Goal: Task Accomplishment & Management: Manage account settings

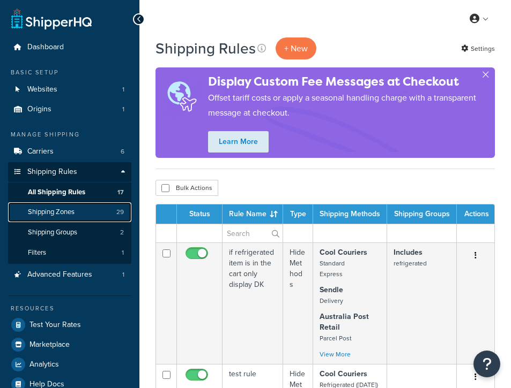
click at [62, 215] on span "Shipping Zones" at bounding box center [51, 212] width 47 height 9
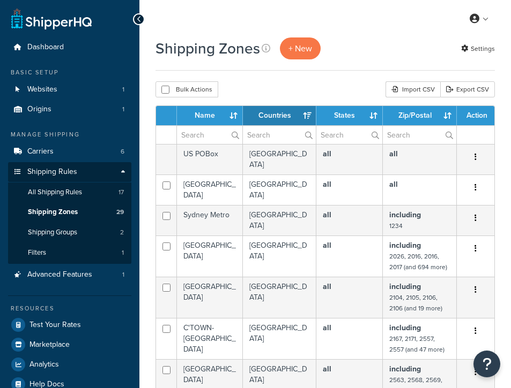
select select "15"
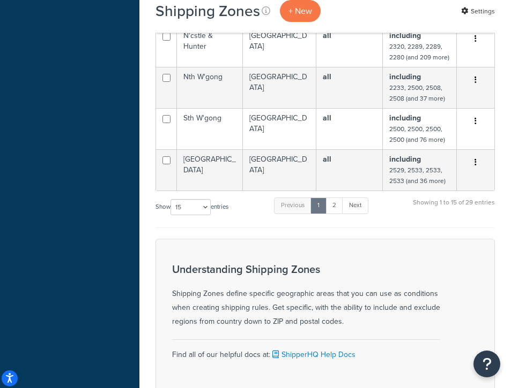
scroll to position [554, 0]
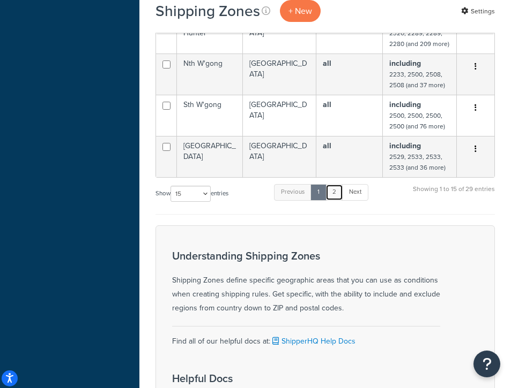
click at [337, 188] on link "2" at bounding box center [334, 192] width 18 height 16
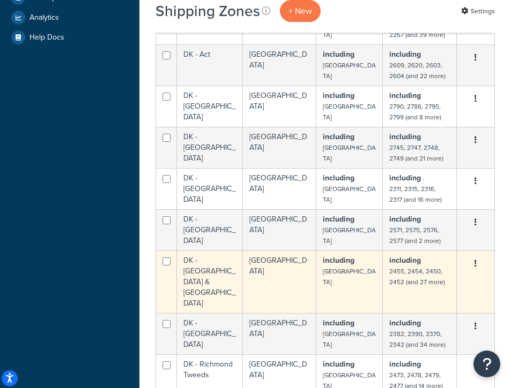
scroll to position [329, 0]
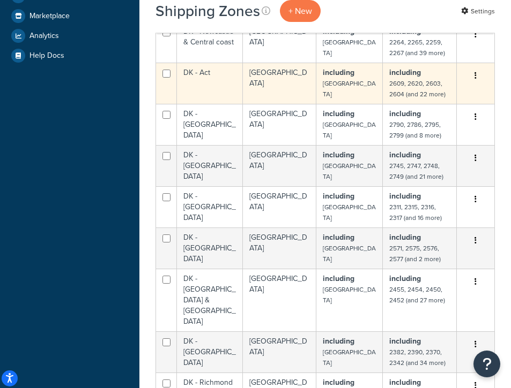
click at [208, 75] on td "DK - Act" at bounding box center [210, 83] width 66 height 41
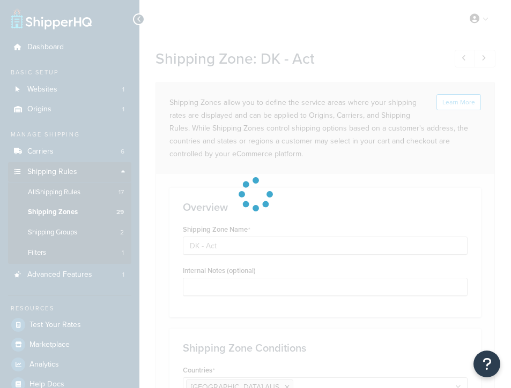
select select "including"
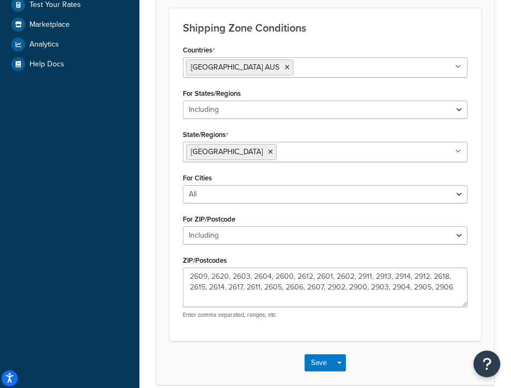
scroll to position [324, 0]
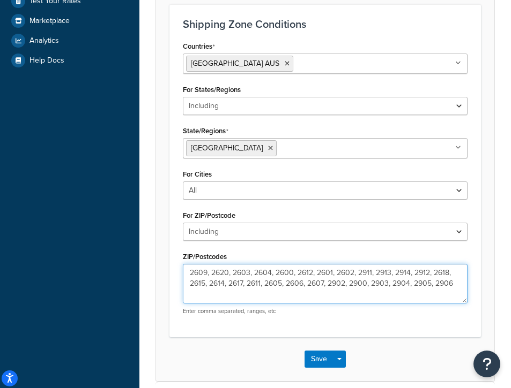
drag, startPoint x: 191, startPoint y: 284, endPoint x: 206, endPoint y: 283, distance: 14.5
click at [205, 283] on textarea "2609, 2620, 2603, 2604, 2600, 2612, 2601, 2602, 2911, 2913, 2914, 2912, 2618, 2…" at bounding box center [325, 284] width 285 height 40
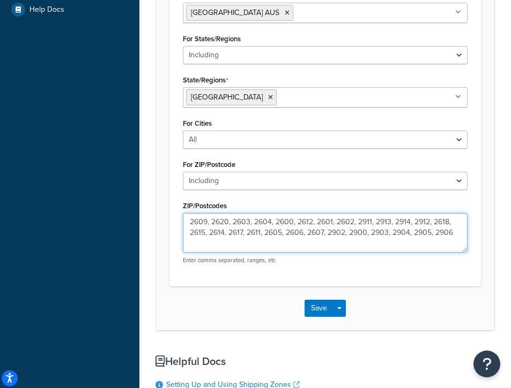
scroll to position [376, 0]
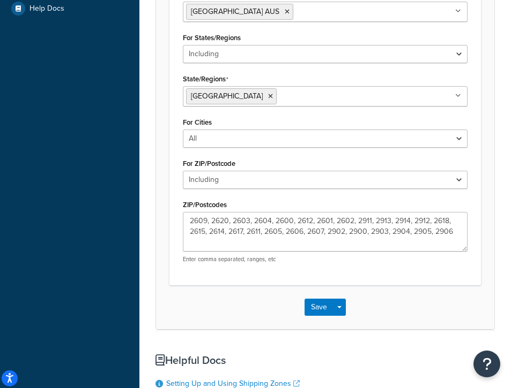
click at [376, 278] on div "Shipping Zone Conditions Countries Australia AUS All Countries ALL United State…" at bounding box center [324, 118] width 311 height 333
click at [320, 307] on button "Save" at bounding box center [318, 307] width 29 height 17
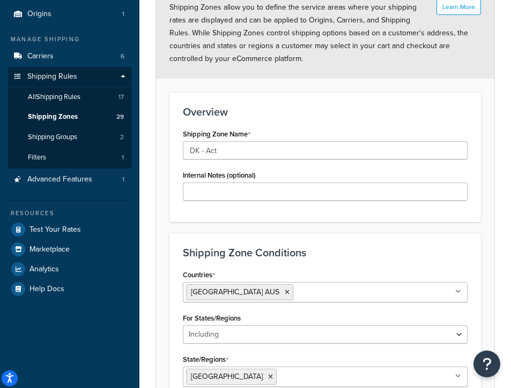
scroll to position [114, 0]
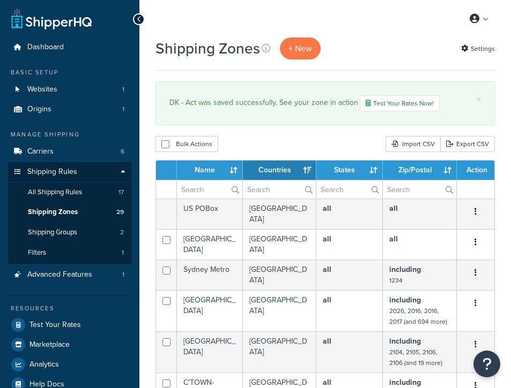
select select "15"
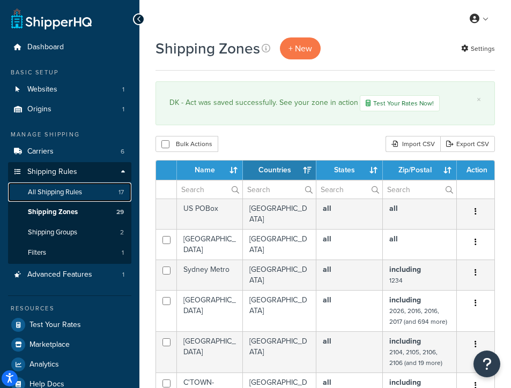
click at [79, 196] on span "All Shipping Rules" at bounding box center [55, 192] width 54 height 9
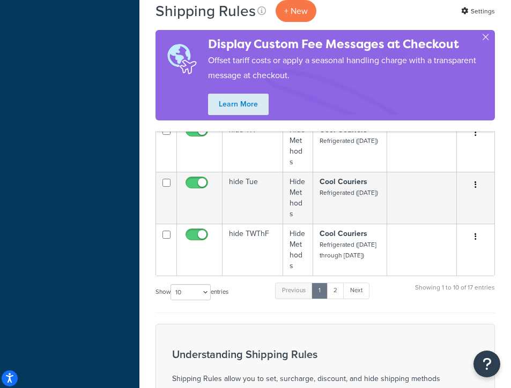
scroll to position [626, 0]
click at [334, 282] on link "2" at bounding box center [335, 290] width 18 height 16
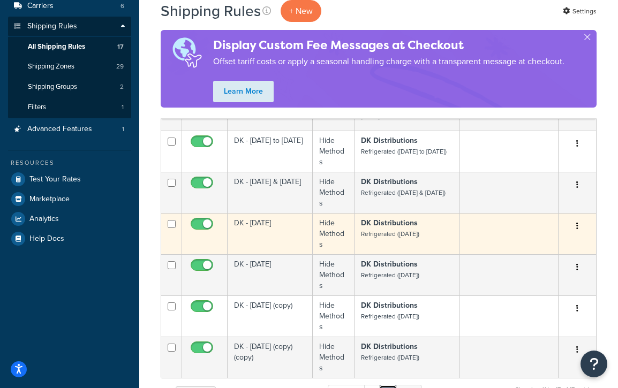
scroll to position [216, 0]
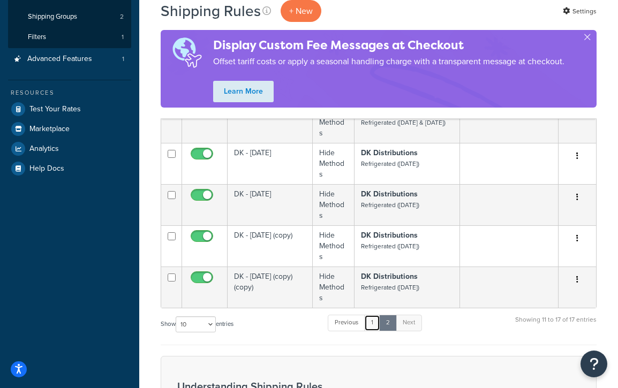
click at [376, 315] on link "1" at bounding box center [372, 323] width 16 height 16
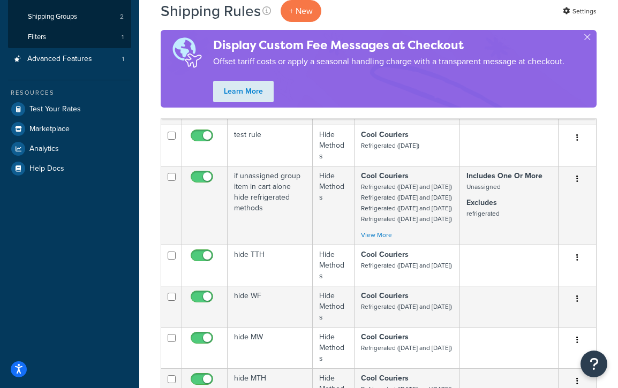
scroll to position [625, 0]
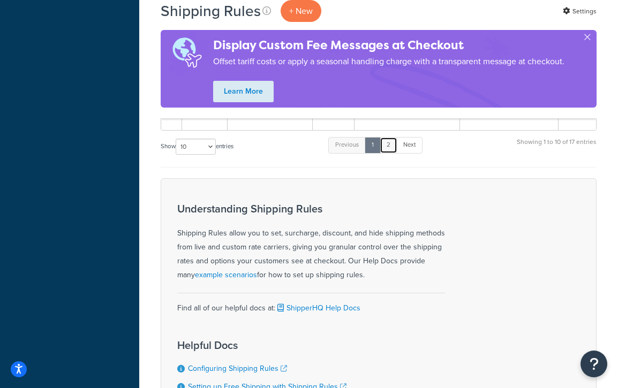
click at [391, 153] on link "2" at bounding box center [389, 145] width 18 height 16
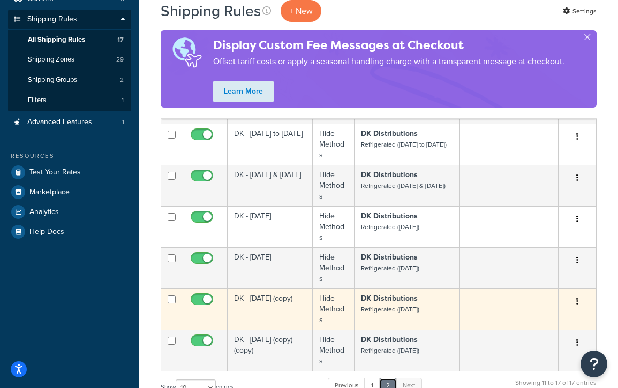
scroll to position [0, 0]
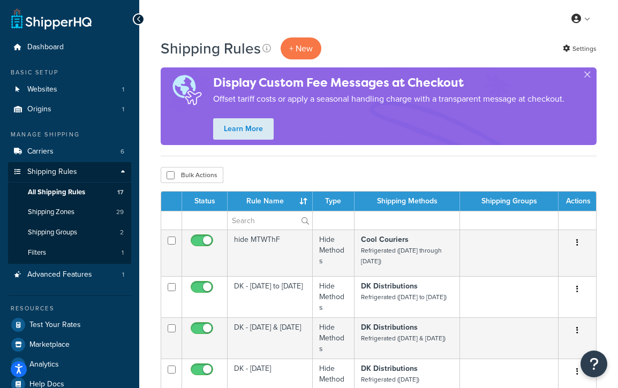
click at [510, 76] on div "Display Custom Fee Messages at Checkout Offset tariff costs or apply a seasonal…" at bounding box center [379, 107] width 436 height 78
click at [510, 76] on button "button" at bounding box center [587, 77] width 3 height 3
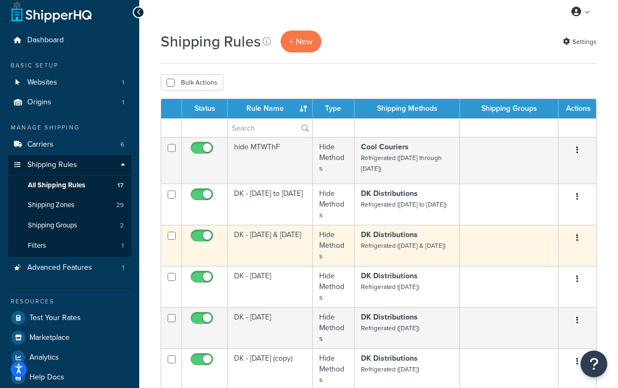
scroll to position [167, 0]
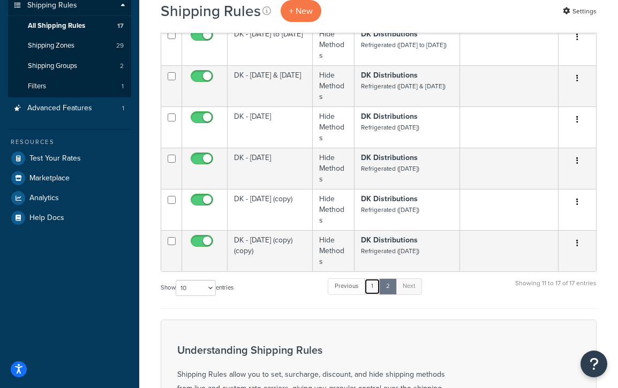
click at [377, 279] on link "1" at bounding box center [372, 287] width 16 height 16
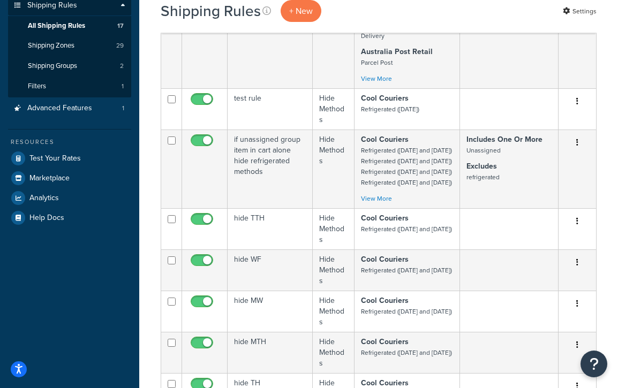
scroll to position [539, 0]
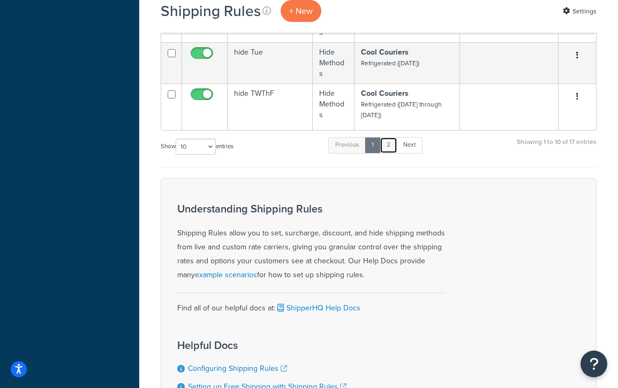
click at [393, 153] on link "2" at bounding box center [389, 145] width 18 height 16
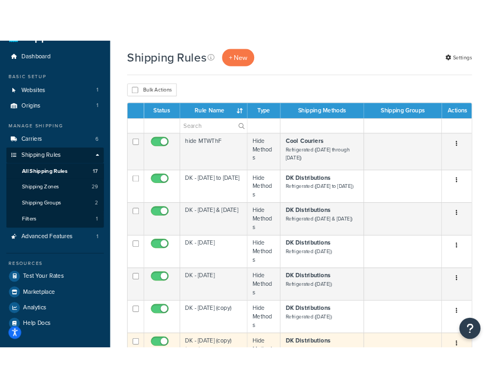
scroll to position [0, 0]
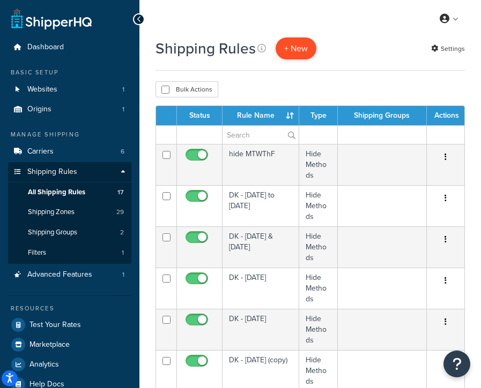
click at [297, 52] on p "+ New" at bounding box center [295, 49] width 41 height 22
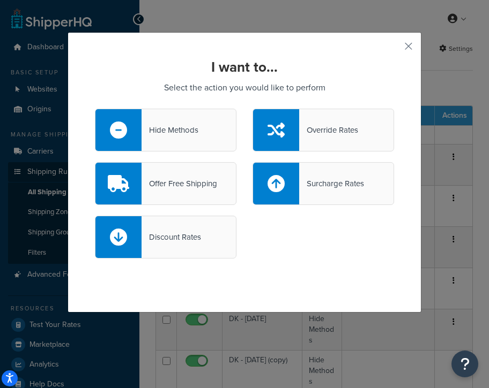
click at [183, 131] on div "Hide Methods" at bounding box center [169, 130] width 57 height 15
click at [0, 0] on input "Hide Methods" at bounding box center [0, 0] width 0 height 0
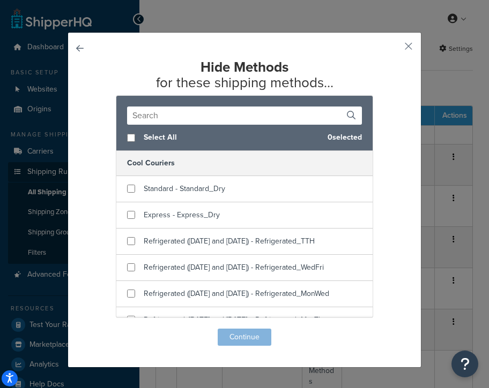
click at [196, 115] on input "text" at bounding box center [244, 116] width 235 height 18
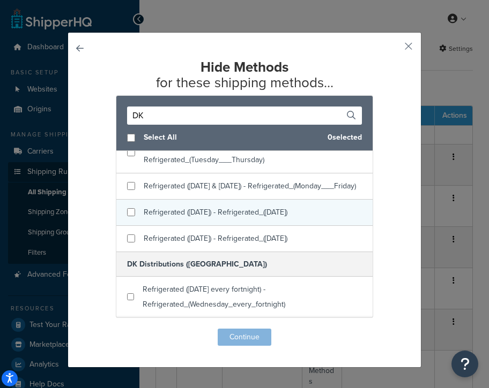
scroll to position [71, 0]
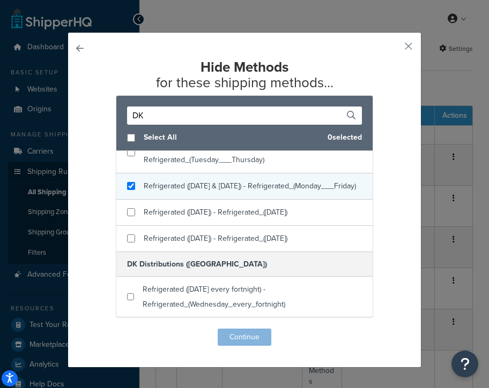
type input "DK"
checkbox input "true"
click at [222, 192] on span "Refrigerated (Monday & Friday) - Refrigerated_(Monday___Friday)" at bounding box center [250, 186] width 212 height 11
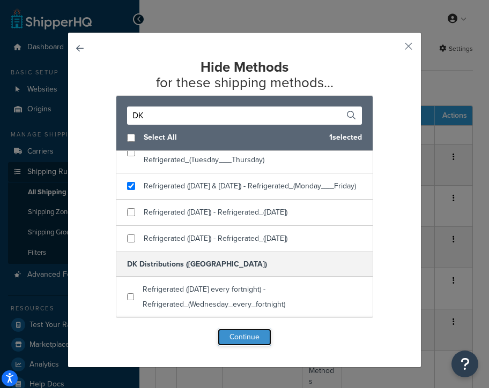
click at [244, 337] on button "Continue" at bounding box center [245, 337] width 54 height 17
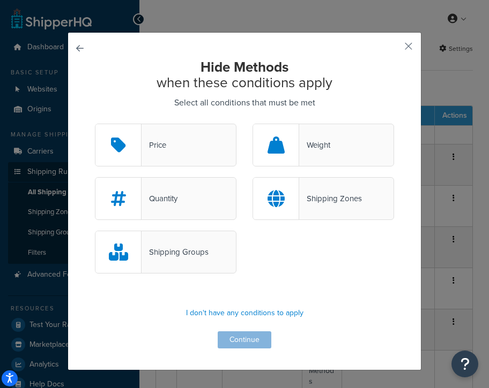
click at [338, 200] on div "Shipping Zones" at bounding box center [330, 198] width 63 height 15
click at [0, 0] on input "Shipping Zones" at bounding box center [0, 0] width 0 height 0
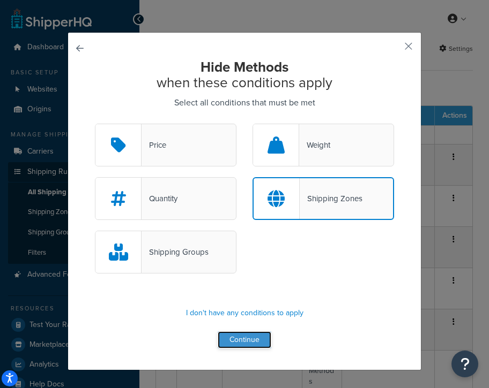
click at [237, 345] on button "Continue" at bounding box center [245, 340] width 54 height 17
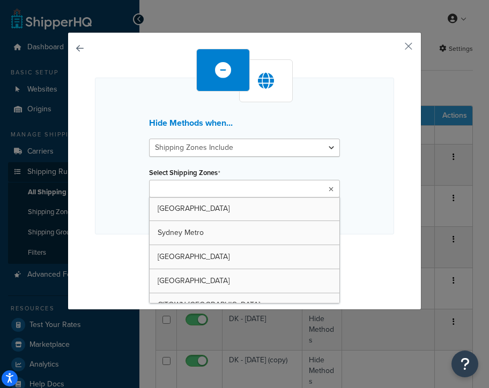
click at [234, 186] on ul at bounding box center [244, 189] width 191 height 18
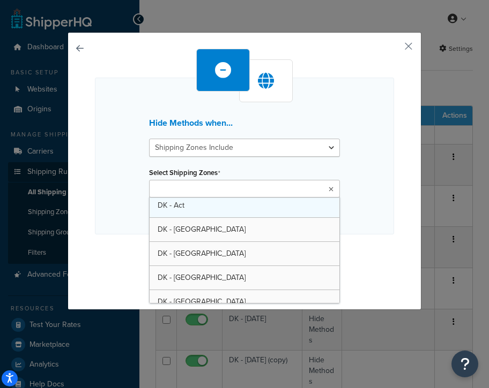
scroll to position [461, 0]
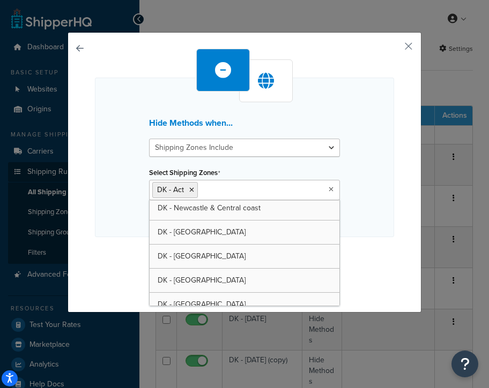
click at [364, 212] on div "Hide Methods when... Shipping Zones Include Shipping Zones Do Not Include Selec…" at bounding box center [244, 158] width 299 height 160
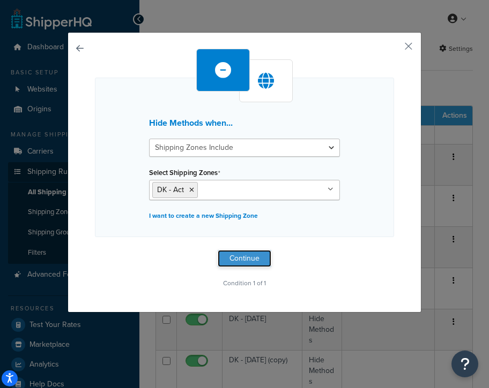
click at [242, 263] on button "Continue" at bounding box center [245, 258] width 54 height 17
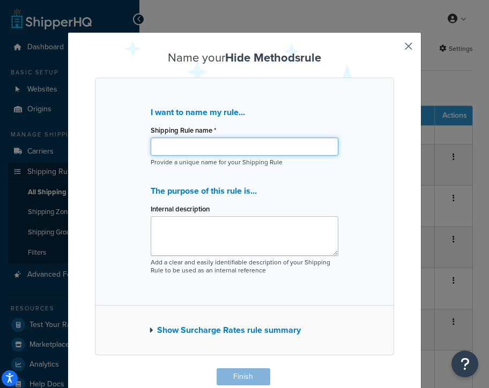
click at [215, 154] on input "Shipping Rule name *" at bounding box center [245, 147] width 188 height 18
click at [214, 151] on input "Shipping Rule name *" at bounding box center [245, 147] width 188 height 18
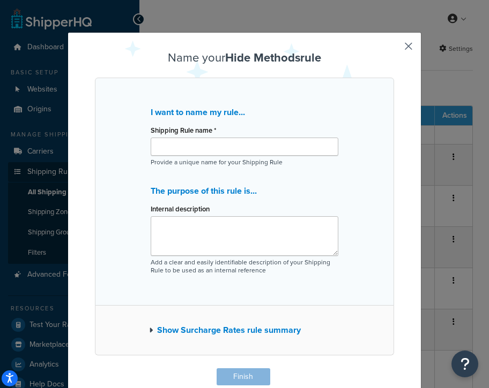
click at [351, 174] on div "I want to name my rule... Shipping Rule name * Provide a unique name for your S…" at bounding box center [244, 192] width 299 height 228
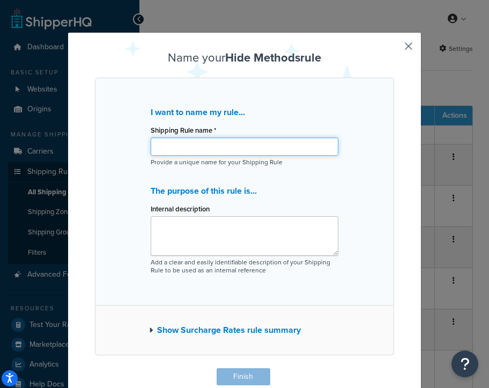
click at [218, 144] on input "Shipping Rule name *" at bounding box center [245, 147] width 188 height 18
type input "DK - [DATE] & [DATE]"
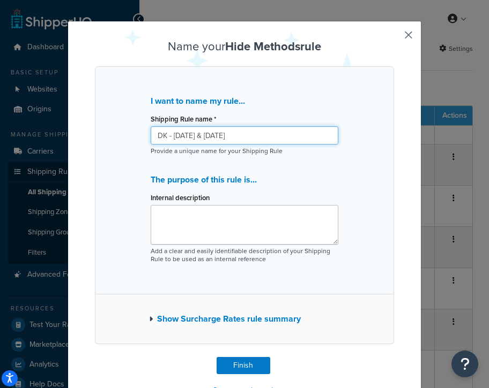
scroll to position [29, 0]
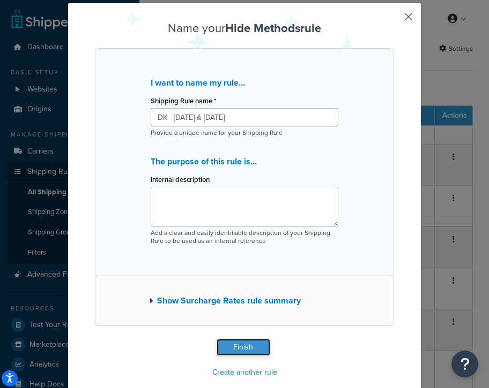
click at [251, 353] on button "Finish" at bounding box center [243, 347] width 54 height 17
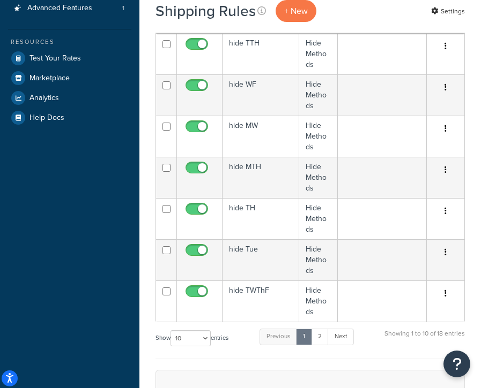
scroll to position [278, 0]
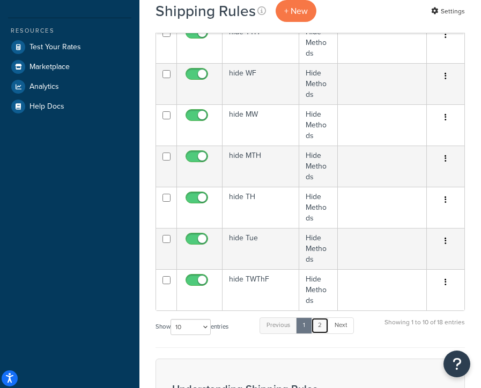
click at [324, 318] on link "2" at bounding box center [320, 326] width 18 height 16
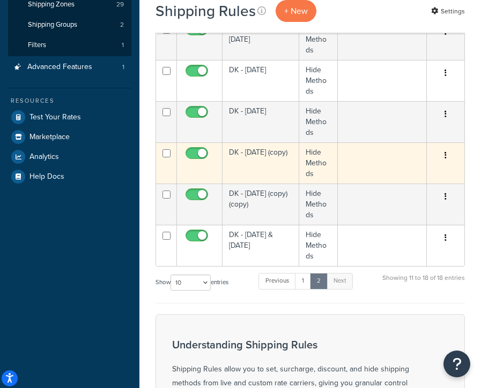
scroll to position [210, 0]
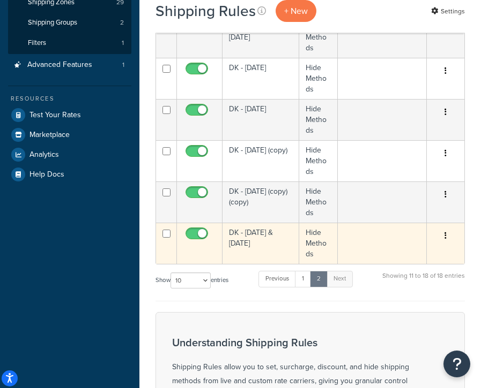
click at [271, 236] on td "DK - [DATE] & [DATE]" at bounding box center [260, 243] width 77 height 41
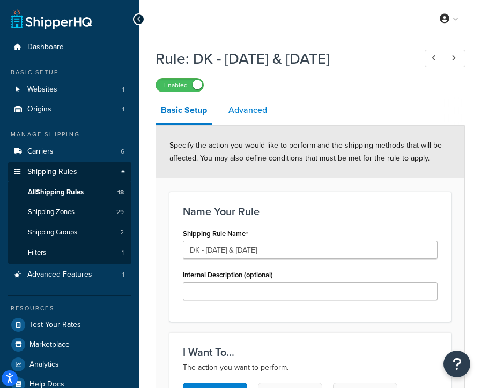
click at [249, 113] on link "Advanced" at bounding box center [247, 111] width 49 height 26
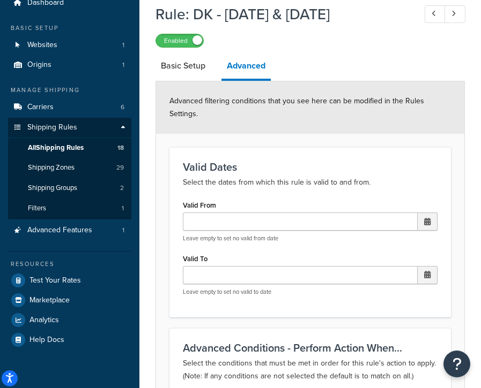
scroll to position [43, 0]
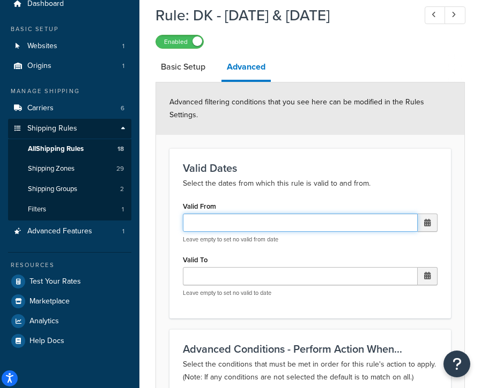
click at [291, 214] on input "Valid From" at bounding box center [300, 223] width 235 height 18
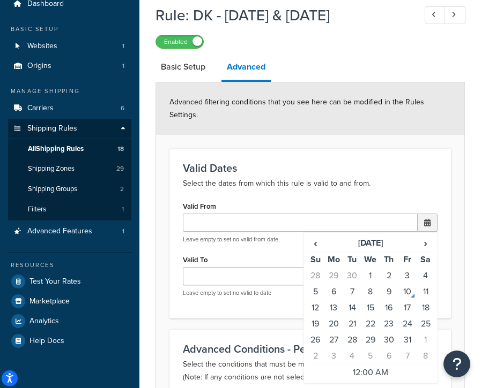
click at [332, 162] on h3 "Valid Dates" at bounding box center [310, 168] width 255 height 12
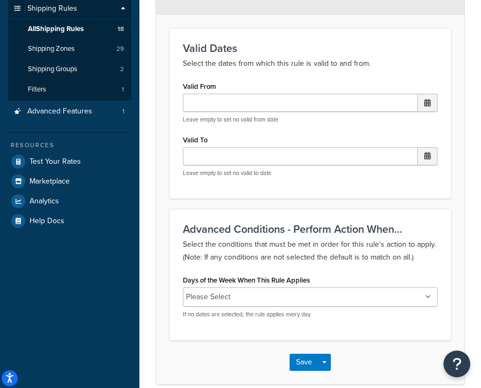
scroll to position [166, 0]
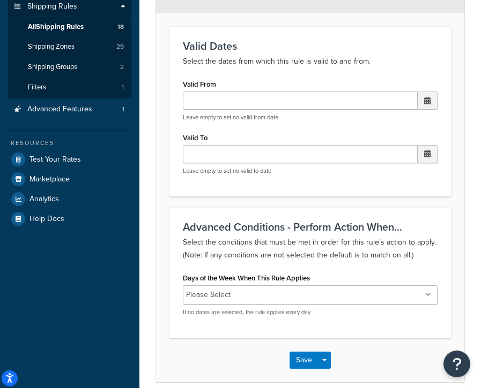
click at [412, 286] on ul "Please Select" at bounding box center [310, 295] width 255 height 19
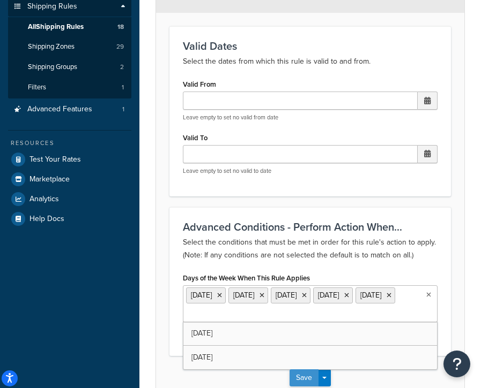
click at [307, 371] on button "Save" at bounding box center [303, 378] width 29 height 17
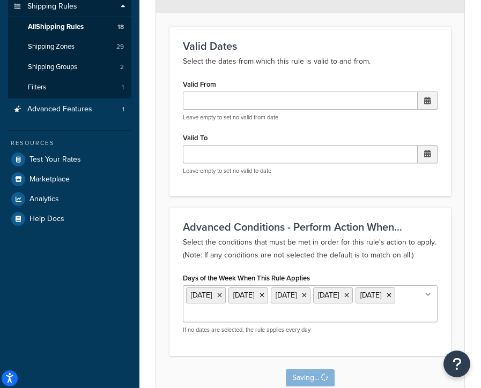
scroll to position [0, 0]
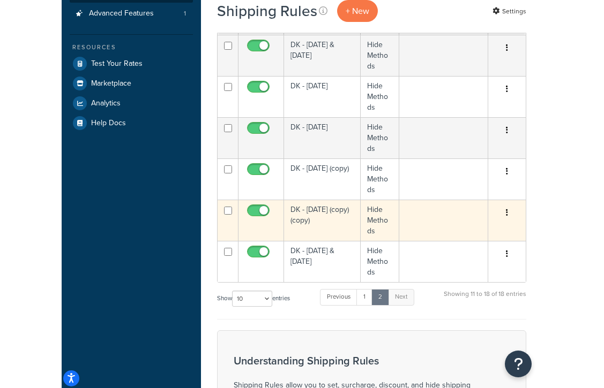
scroll to position [262, 0]
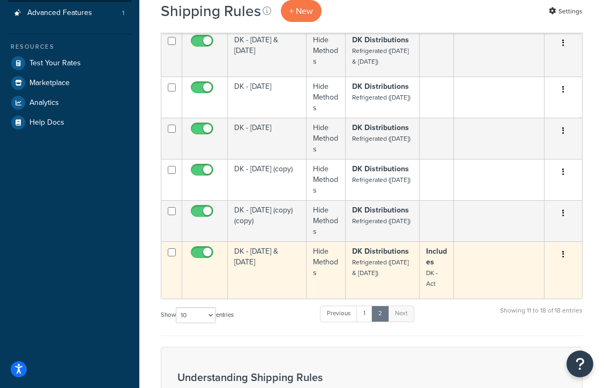
click at [263, 279] on td "DK - [DATE] & [DATE]" at bounding box center [267, 270] width 79 height 57
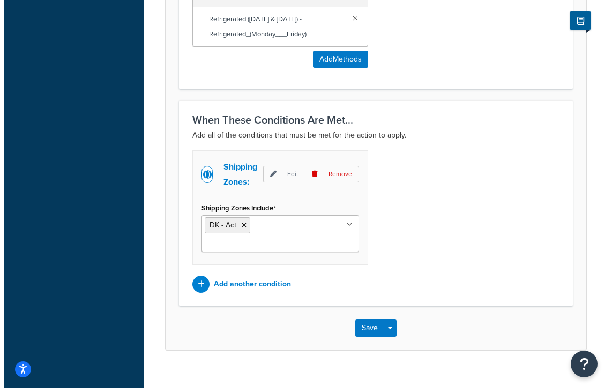
scroll to position [552, 0]
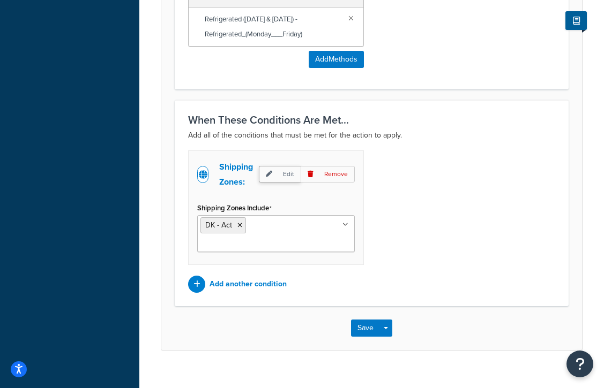
click at [278, 176] on p "Edit" at bounding box center [280, 174] width 42 height 17
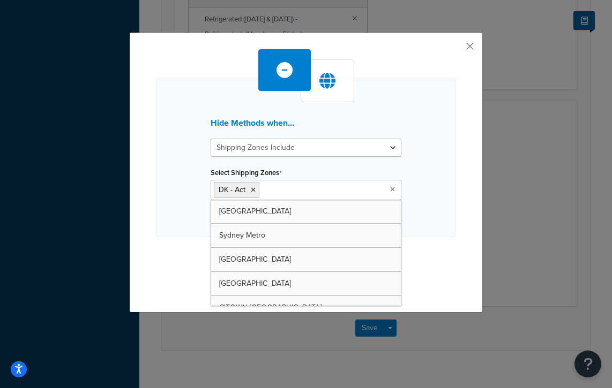
click at [281, 189] on input "Select Shipping Zones" at bounding box center [309, 190] width 95 height 12
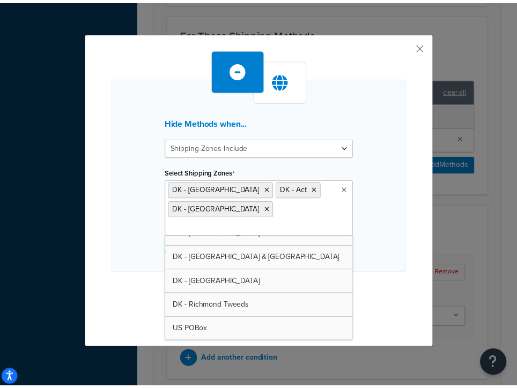
scroll to position [520, 0]
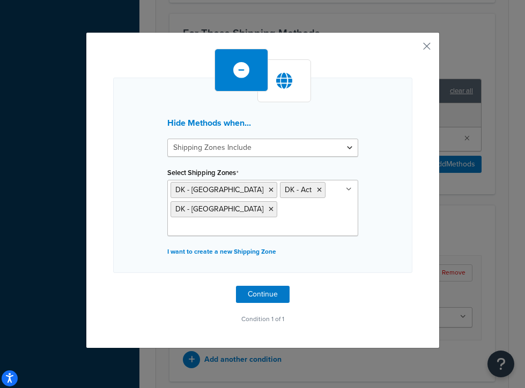
click at [380, 176] on div "Hide Methods when... Shipping Zones Include Shipping Zones Do Not Include Selec…" at bounding box center [262, 176] width 299 height 196
click at [278, 294] on button "Continue" at bounding box center [263, 294] width 54 height 17
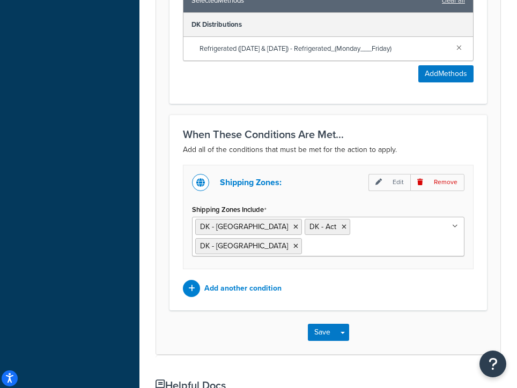
scroll to position [645, 0]
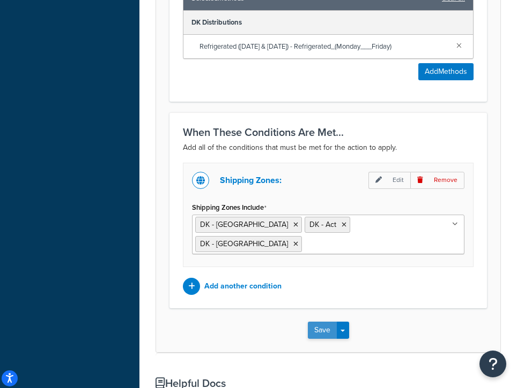
click at [327, 329] on button "Save" at bounding box center [322, 330] width 29 height 17
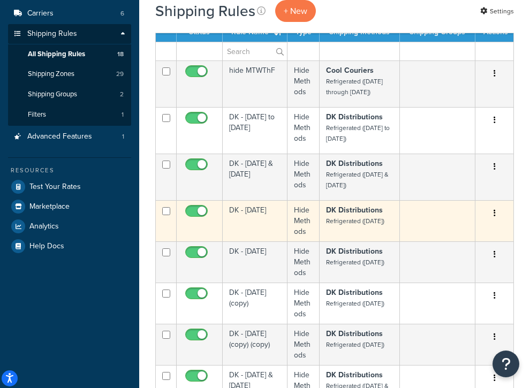
scroll to position [139, 0]
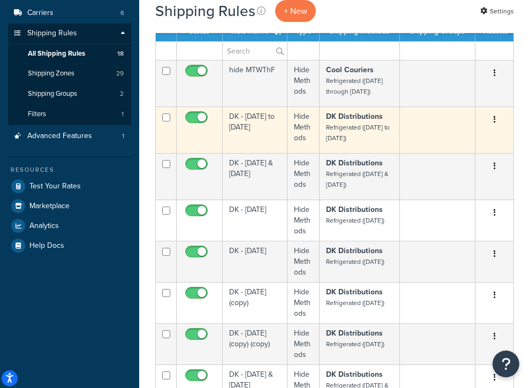
click at [270, 144] on td "DK - [DATE] to [DATE]" at bounding box center [255, 130] width 65 height 47
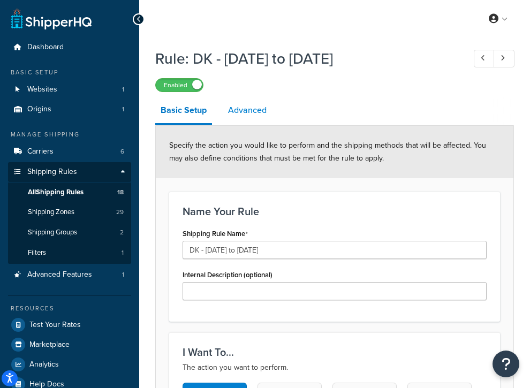
click at [257, 107] on link "Advanced" at bounding box center [247, 111] width 49 height 26
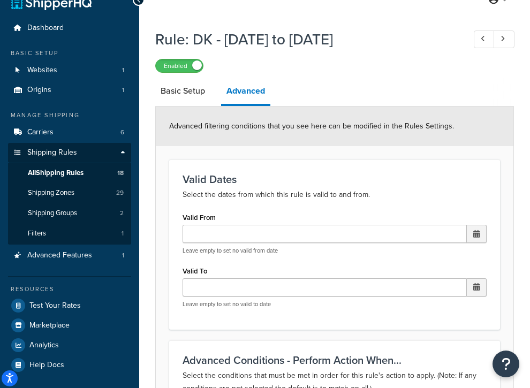
scroll to position [15, 0]
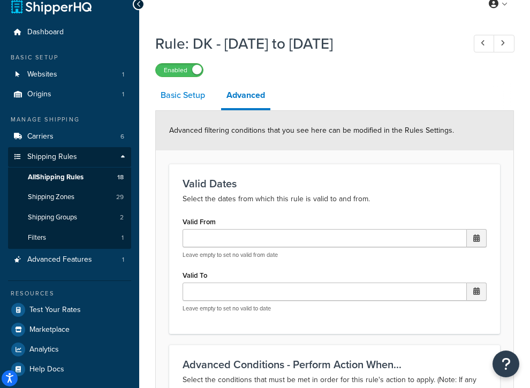
click at [187, 95] on link "Basic Setup" at bounding box center [182, 96] width 55 height 26
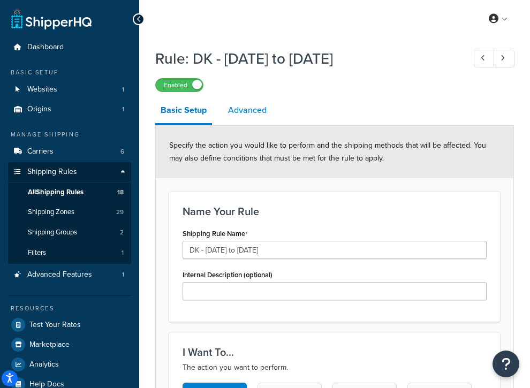
click at [252, 114] on link "Advanced" at bounding box center [247, 111] width 49 height 26
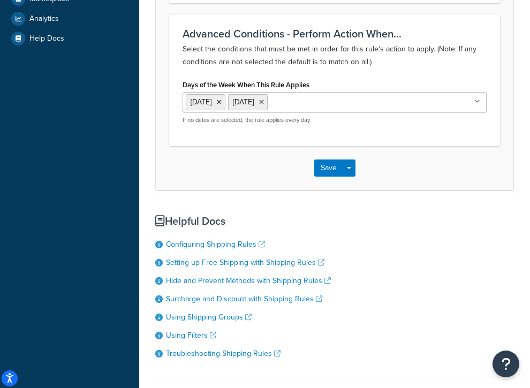
scroll to position [379, 0]
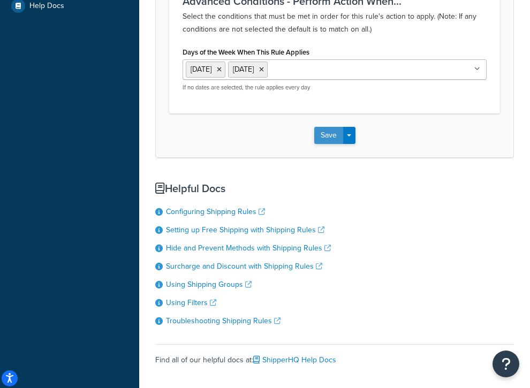
click at [334, 127] on button "Save" at bounding box center [329, 135] width 29 height 17
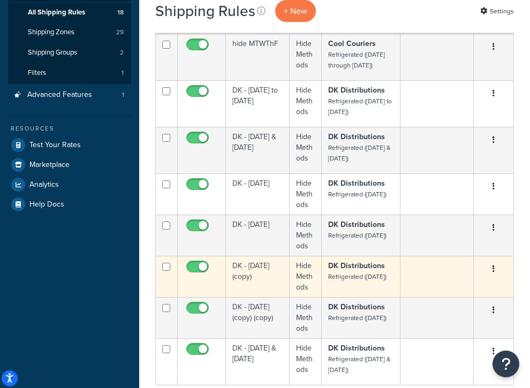
scroll to position [180, 0]
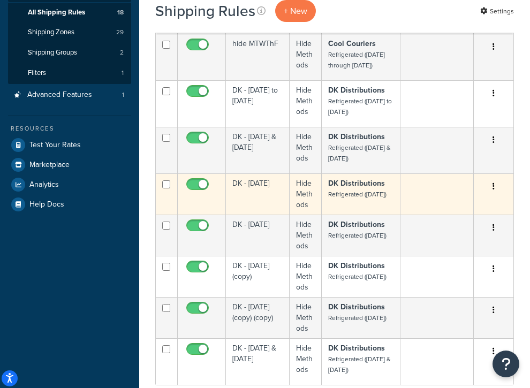
click at [250, 199] on td "DK - [DATE]" at bounding box center [258, 194] width 64 height 41
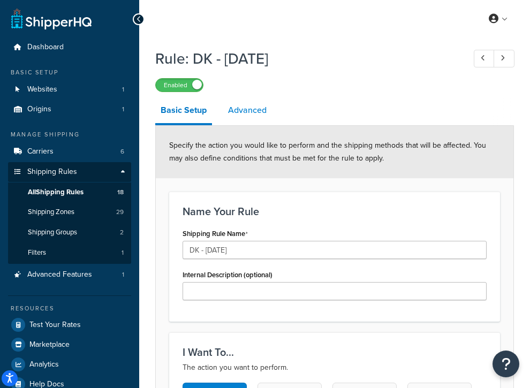
click at [250, 107] on link "Advanced" at bounding box center [247, 111] width 49 height 26
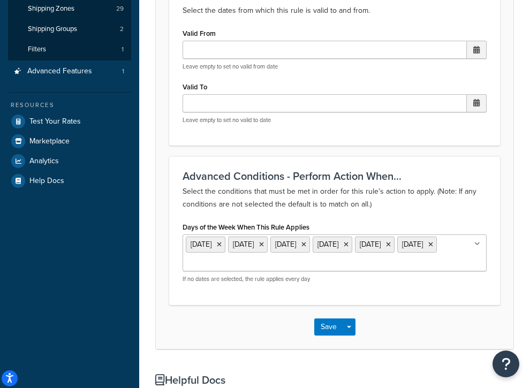
scroll to position [163, 0]
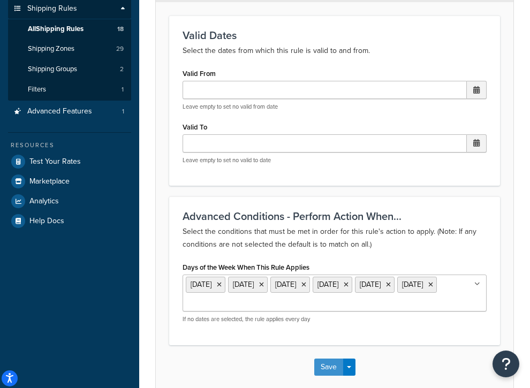
click at [329, 359] on button "Save" at bounding box center [329, 367] width 29 height 17
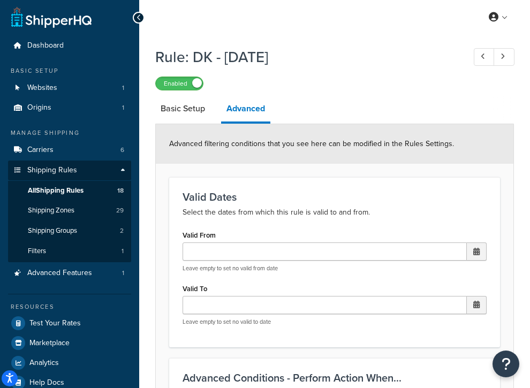
scroll to position [0, 0]
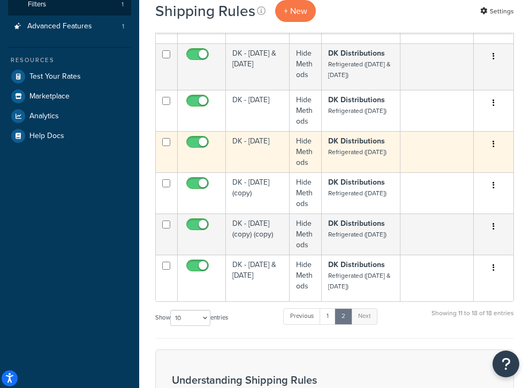
scroll to position [265, 0]
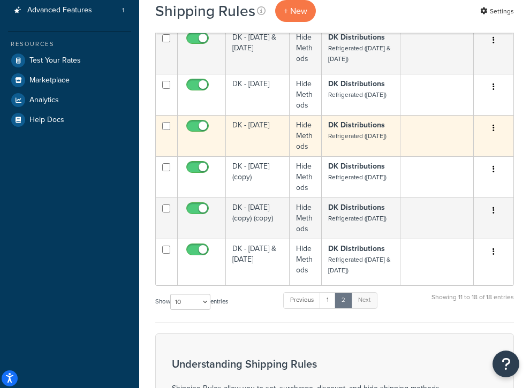
click at [258, 132] on td "DK - [DATE]" at bounding box center [258, 135] width 64 height 41
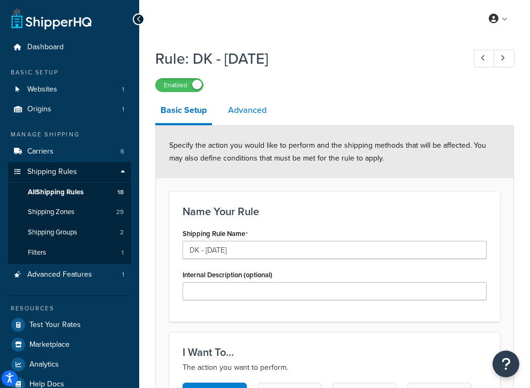
click at [257, 113] on link "Advanced" at bounding box center [247, 111] width 49 height 26
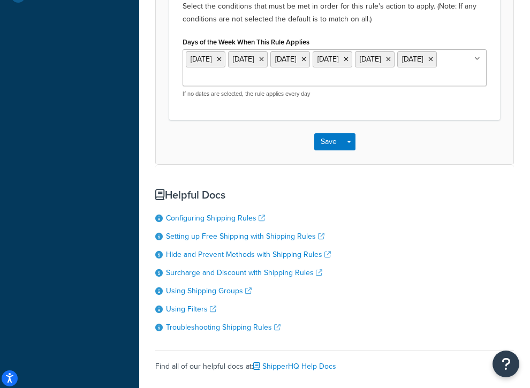
scroll to position [444, 0]
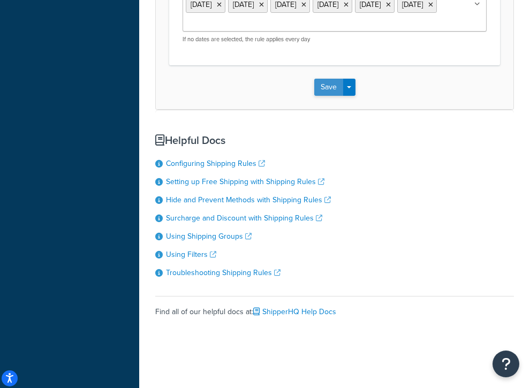
click at [326, 79] on button "Save" at bounding box center [329, 87] width 29 height 17
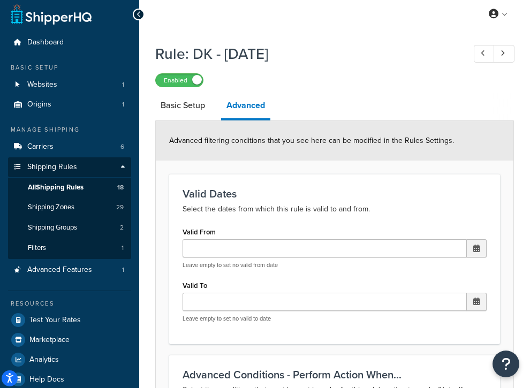
scroll to position [16, 0]
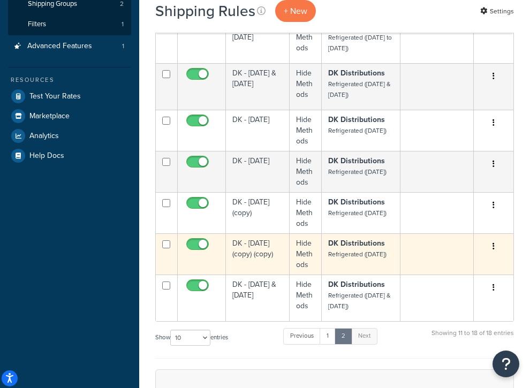
scroll to position [233, 0]
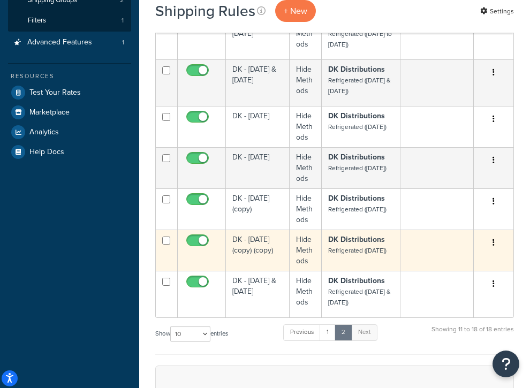
click at [266, 265] on td "DK - [DATE] (copy) (copy)" at bounding box center [258, 250] width 64 height 41
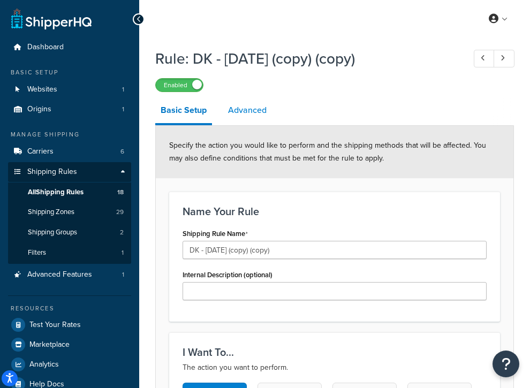
click at [255, 108] on link "Advanced" at bounding box center [247, 111] width 49 height 26
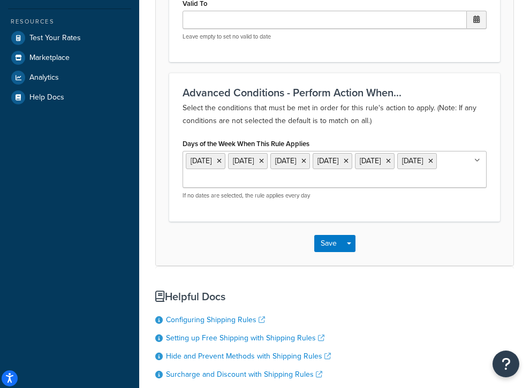
scroll to position [448, 0]
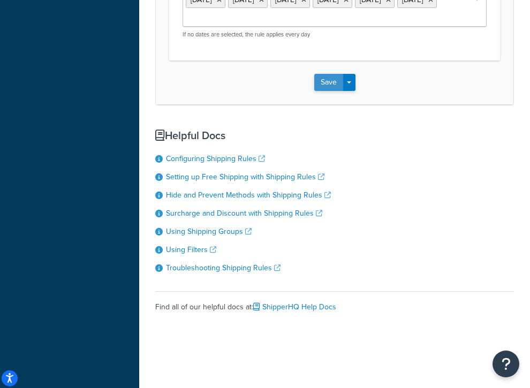
click at [323, 74] on button "Save" at bounding box center [329, 82] width 29 height 17
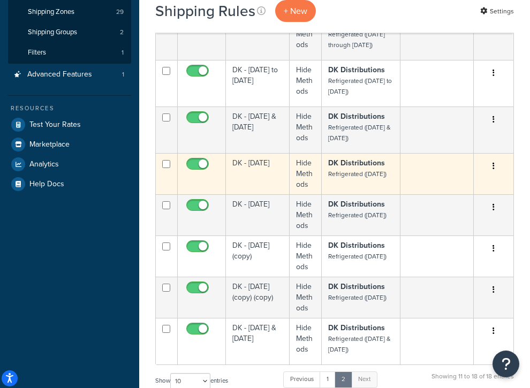
scroll to position [217, 0]
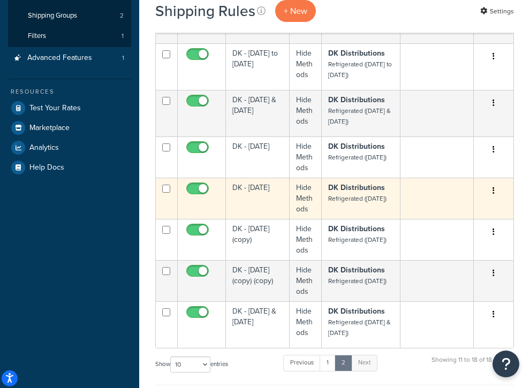
click at [263, 201] on td "DK - [DATE]" at bounding box center [258, 198] width 64 height 41
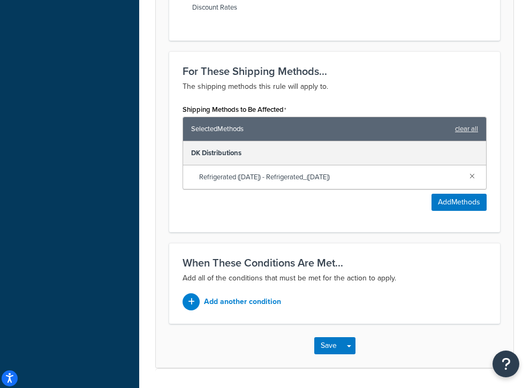
scroll to position [706, 0]
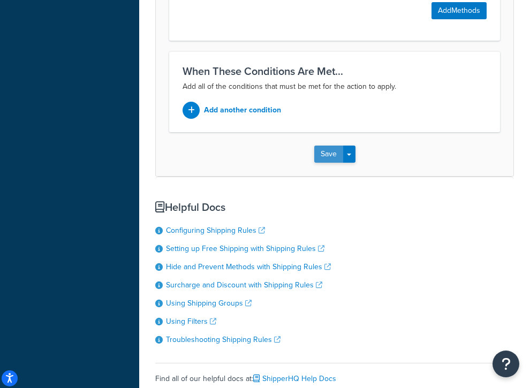
click at [332, 146] on button "Save" at bounding box center [329, 154] width 29 height 17
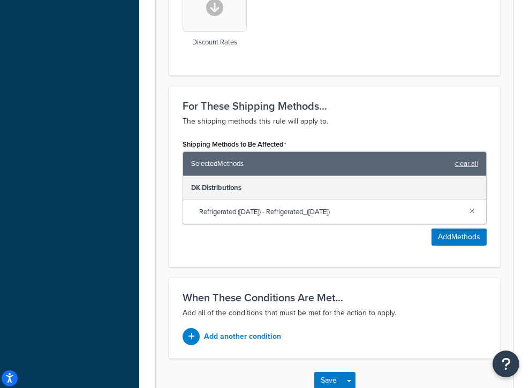
scroll to position [514, 0]
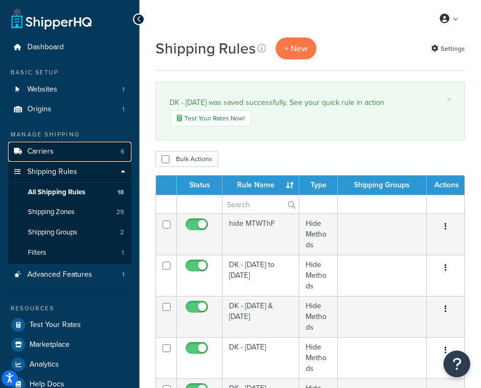
click at [50, 156] on span "Carriers" at bounding box center [40, 151] width 26 height 9
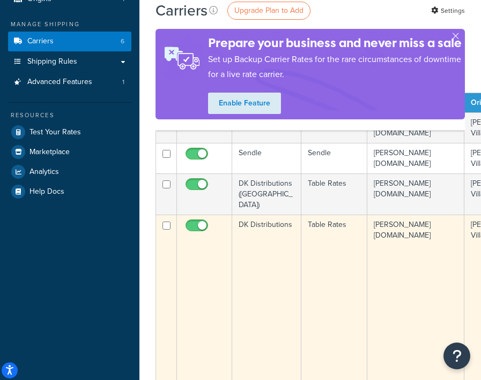
scroll to position [101, 0]
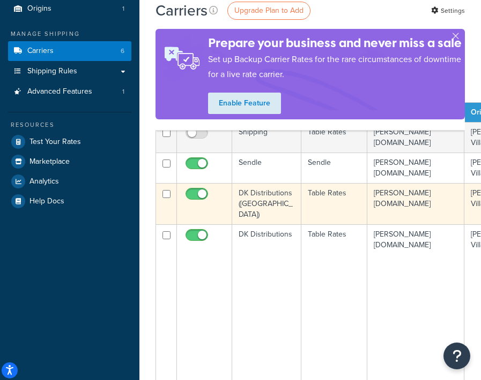
click at [271, 199] on td "DK Distributions ([GEOGRAPHIC_DATA])" at bounding box center [266, 203] width 69 height 41
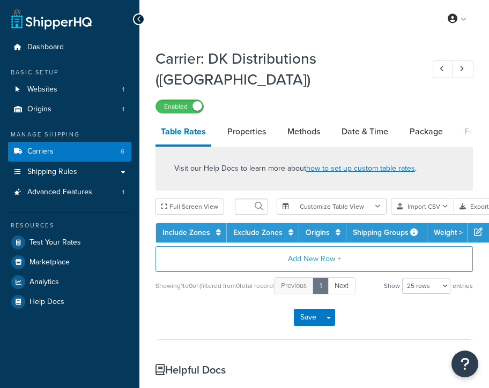
select select "25"
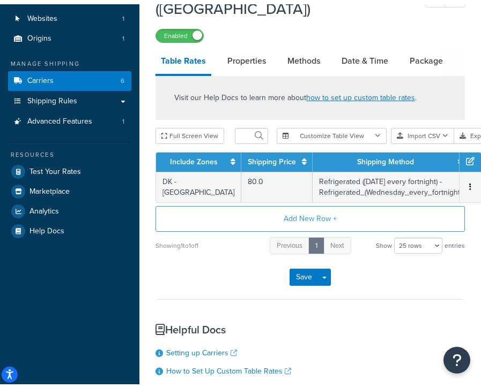
scroll to position [77, 0]
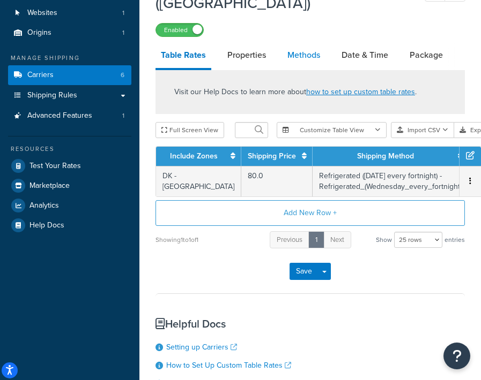
click at [313, 57] on link "Methods" at bounding box center [303, 55] width 43 height 26
select select "25"
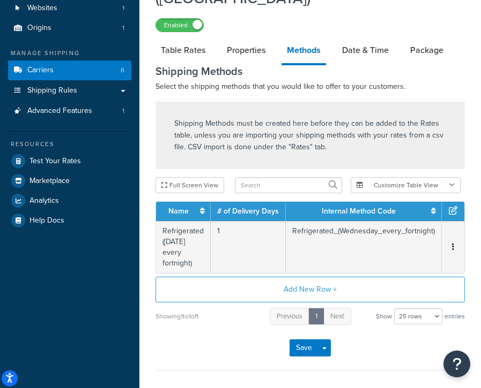
scroll to position [70, 0]
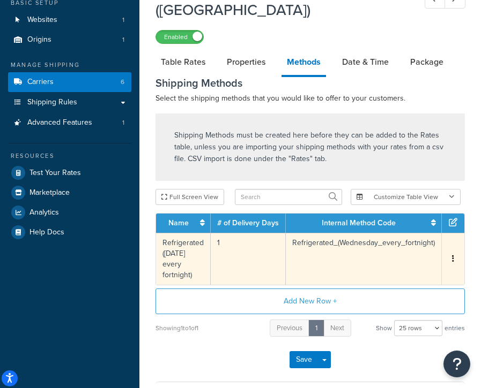
click at [196, 251] on td "Refrigerated (Wednesday every fortnight)" at bounding box center [183, 259] width 55 height 52
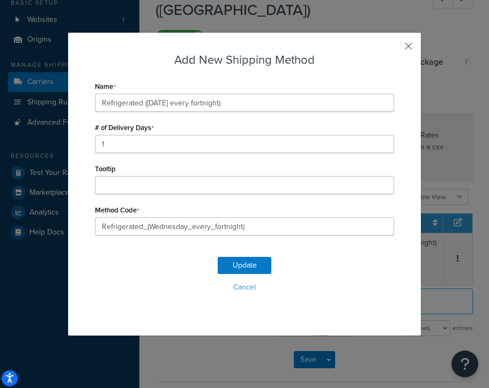
click at [394, 49] on button "button" at bounding box center [392, 50] width 3 height 3
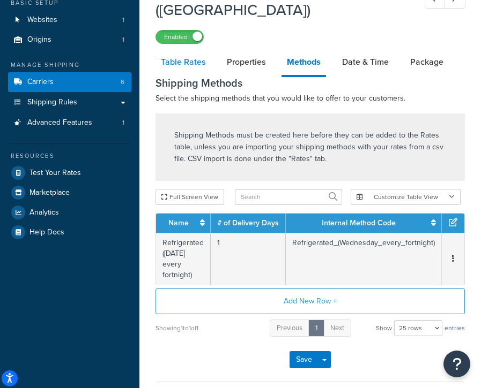
click at [188, 66] on link "Table Rates" at bounding box center [182, 62] width 55 height 26
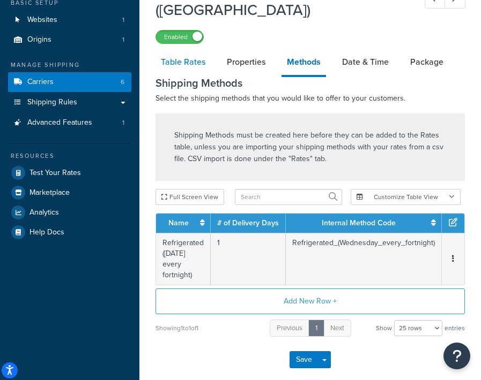
select select "25"
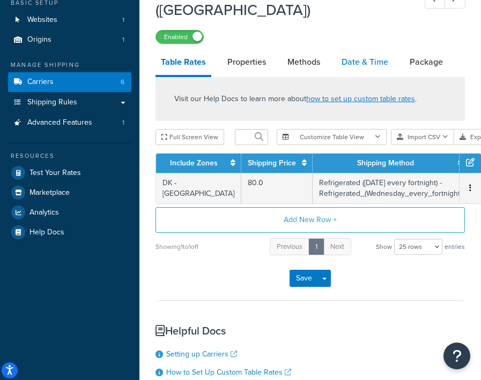
click at [370, 64] on link "Date & Time" at bounding box center [364, 62] width 57 height 26
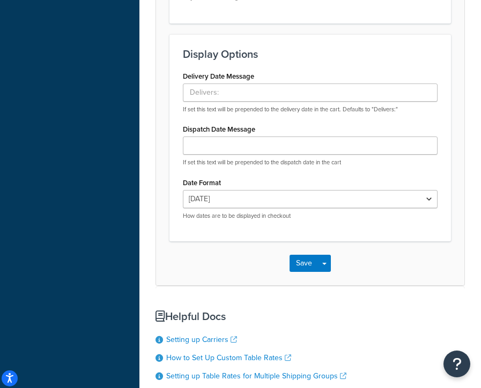
scroll to position [947, 0]
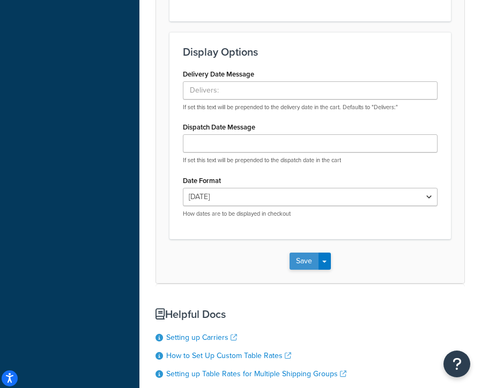
click at [297, 270] on button "Save" at bounding box center [303, 261] width 29 height 17
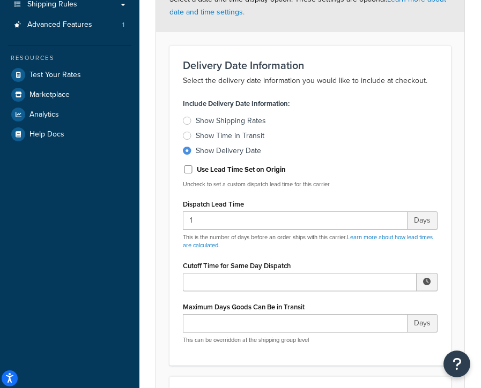
scroll to position [0, 0]
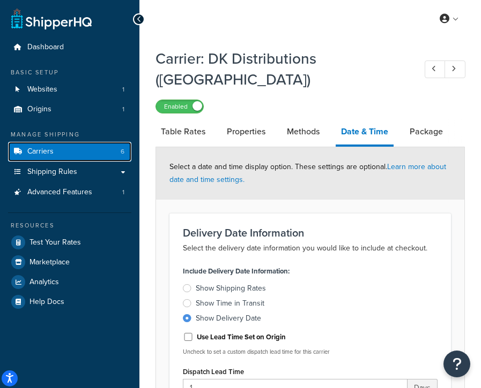
click at [61, 149] on link "Carriers 6" at bounding box center [69, 152] width 123 height 20
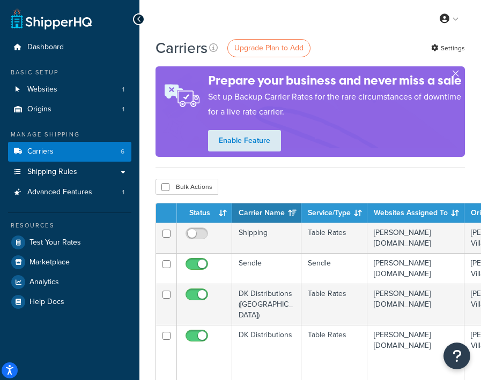
click at [457, 74] on button "button" at bounding box center [455, 75] width 3 height 3
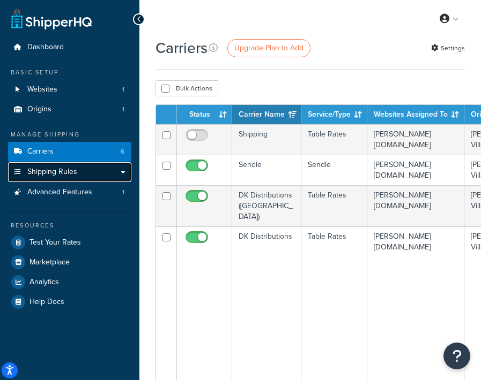
click at [74, 170] on span "Shipping Rules" at bounding box center [52, 172] width 50 height 9
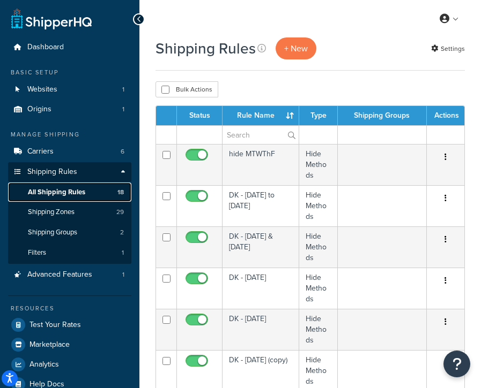
click at [91, 192] on link "All Shipping Rules 18" at bounding box center [69, 193] width 123 height 20
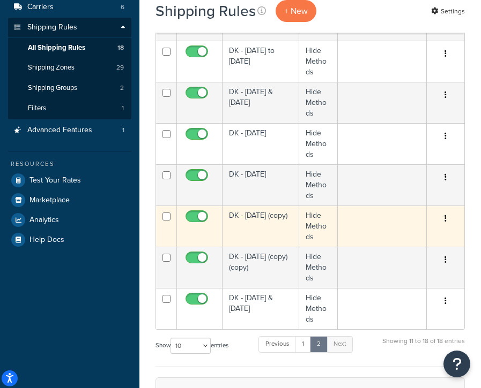
scroll to position [159, 0]
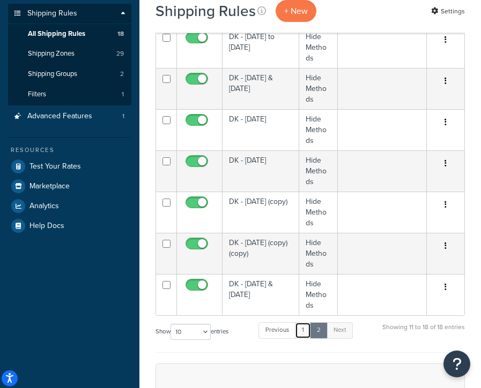
click at [304, 331] on link "1" at bounding box center [303, 331] width 16 height 16
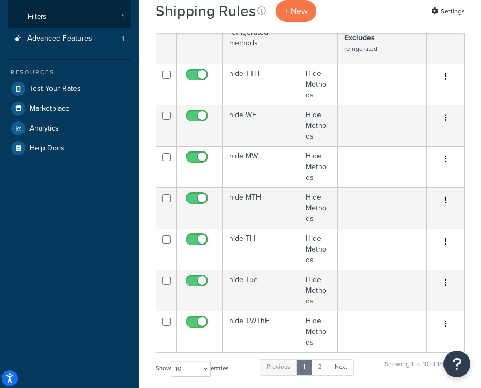
scroll to position [238, 0]
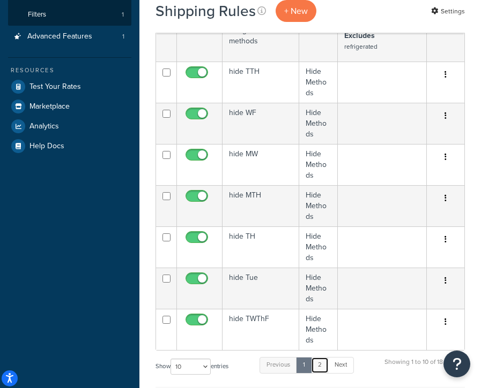
click at [320, 357] on link "2" at bounding box center [320, 365] width 18 height 16
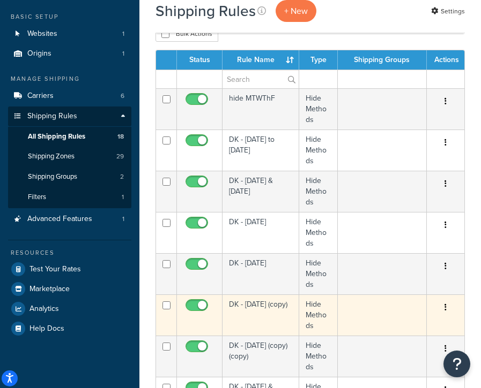
scroll to position [46, 0]
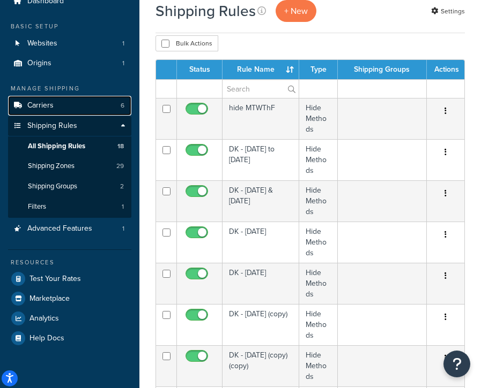
click at [61, 107] on link "Carriers 6" at bounding box center [69, 106] width 123 height 20
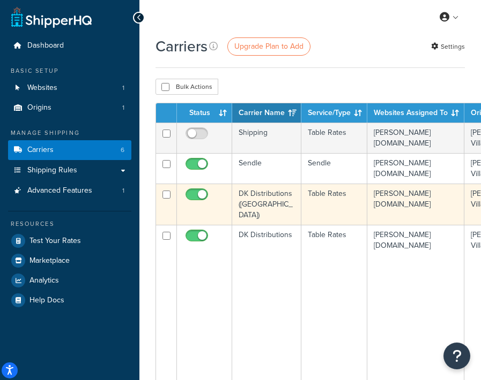
scroll to position [2, 0]
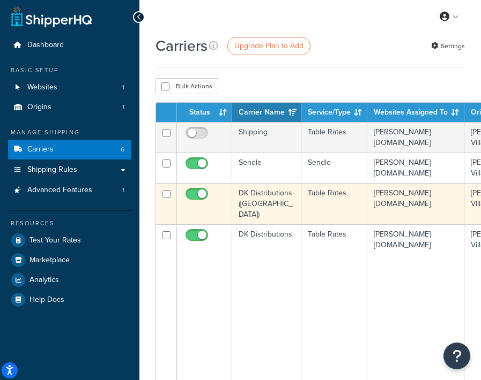
click at [267, 202] on td "DK Distributions ([GEOGRAPHIC_DATA])" at bounding box center [266, 203] width 69 height 41
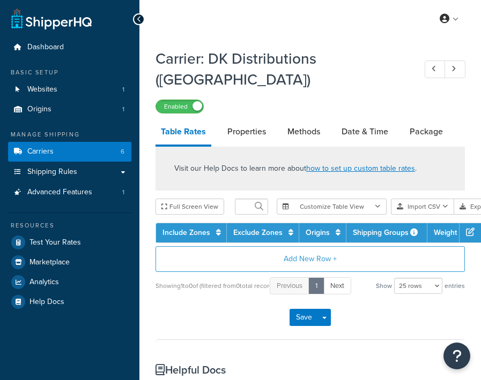
select select "25"
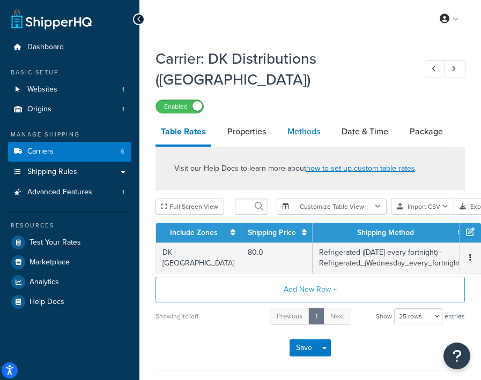
click at [311, 130] on link "Methods" at bounding box center [303, 132] width 43 height 26
select select "25"
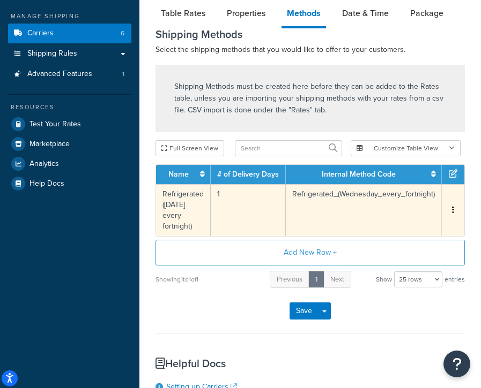
scroll to position [146, 0]
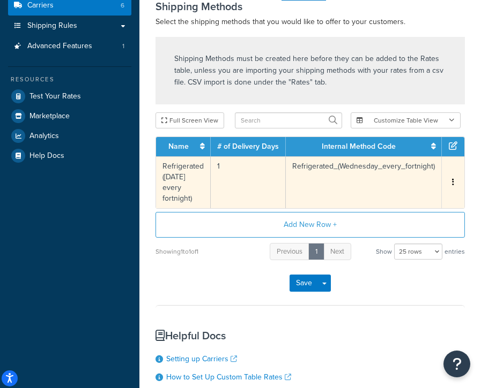
click at [453, 186] on button "button" at bounding box center [452, 183] width 9 height 12
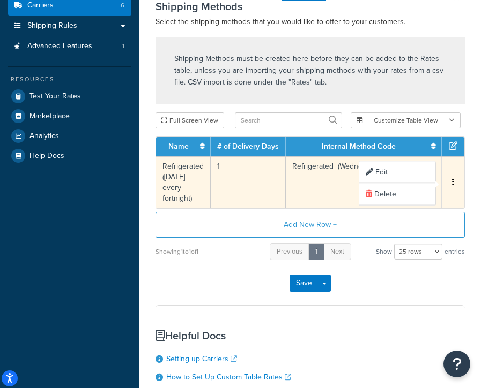
click at [453, 186] on button "button" at bounding box center [452, 183] width 9 height 12
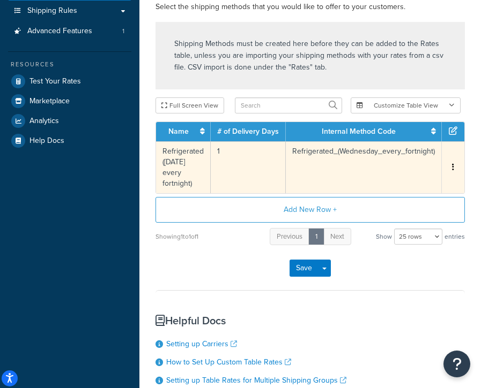
scroll to position [265, 0]
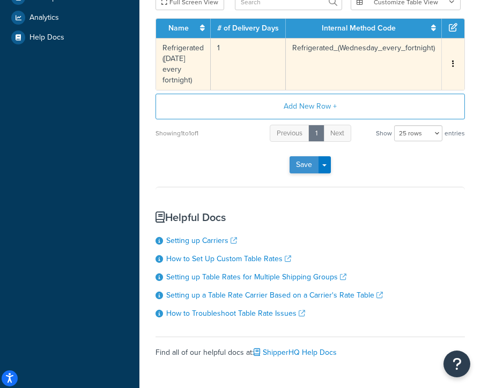
click at [312, 163] on button "Save" at bounding box center [303, 164] width 29 height 17
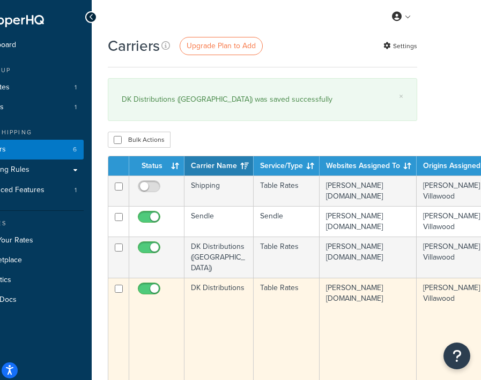
scroll to position [2, 0]
